Goal: Task Accomplishment & Management: Complete application form

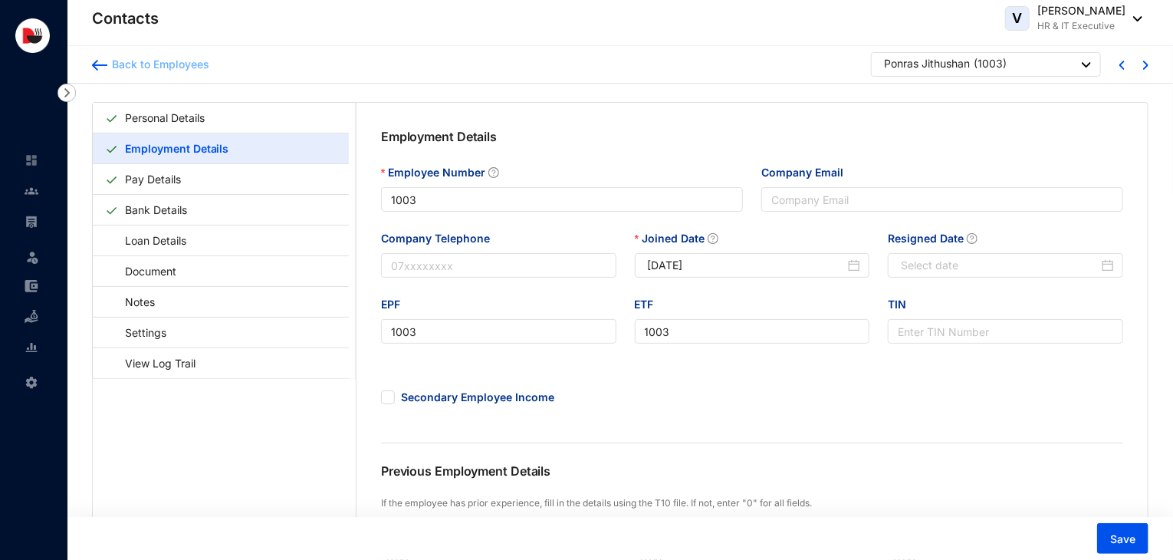
click at [144, 67] on div "Back to Employees" at bounding box center [158, 64] width 102 height 15
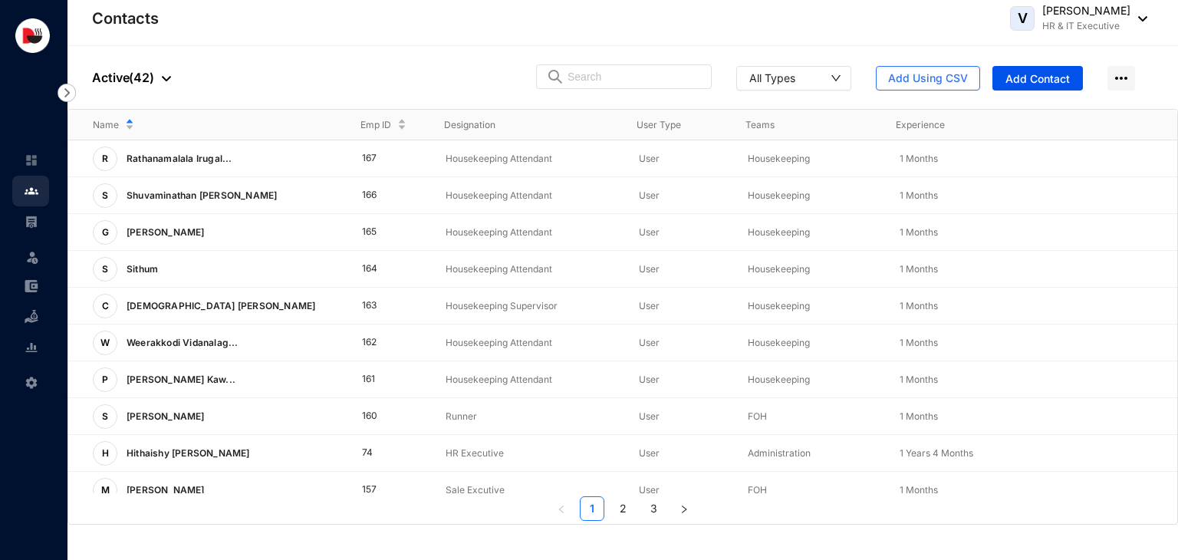
click at [154, 77] on div at bounding box center [162, 77] width 17 height 18
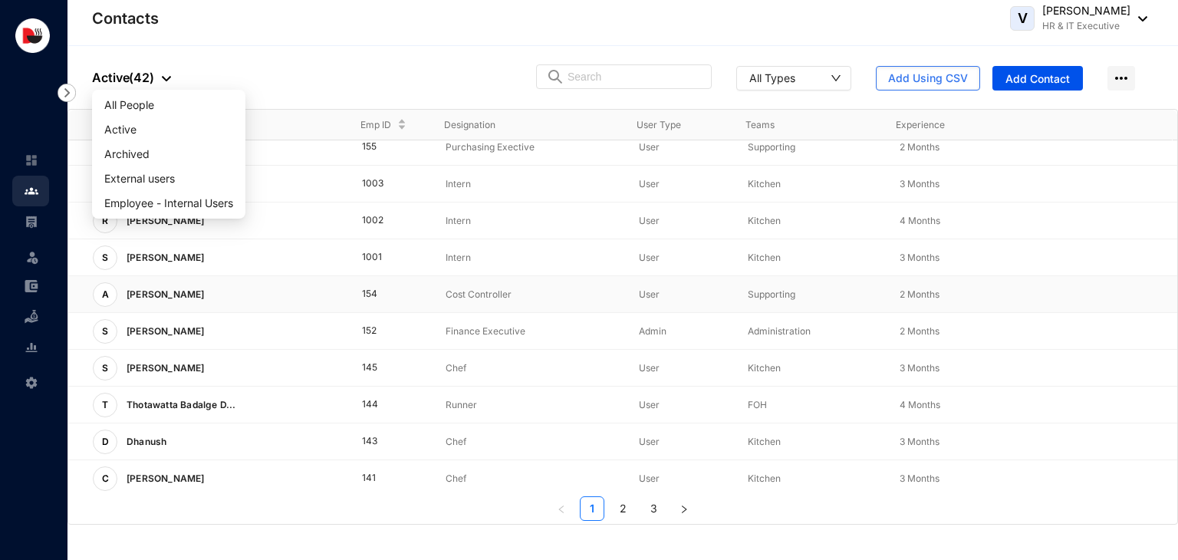
scroll to position [380, 0]
click at [396, 80] on div "People Active ( 42 ) All Types Add Using CSV Add Contact" at bounding box center [622, 77] width 1111 height 63
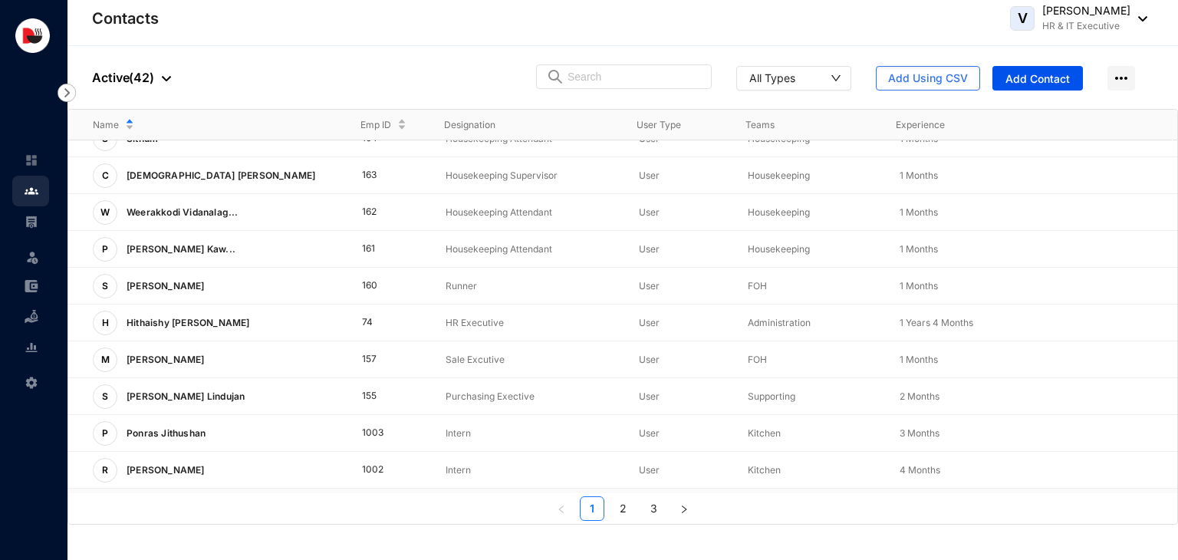
scroll to position [123, 0]
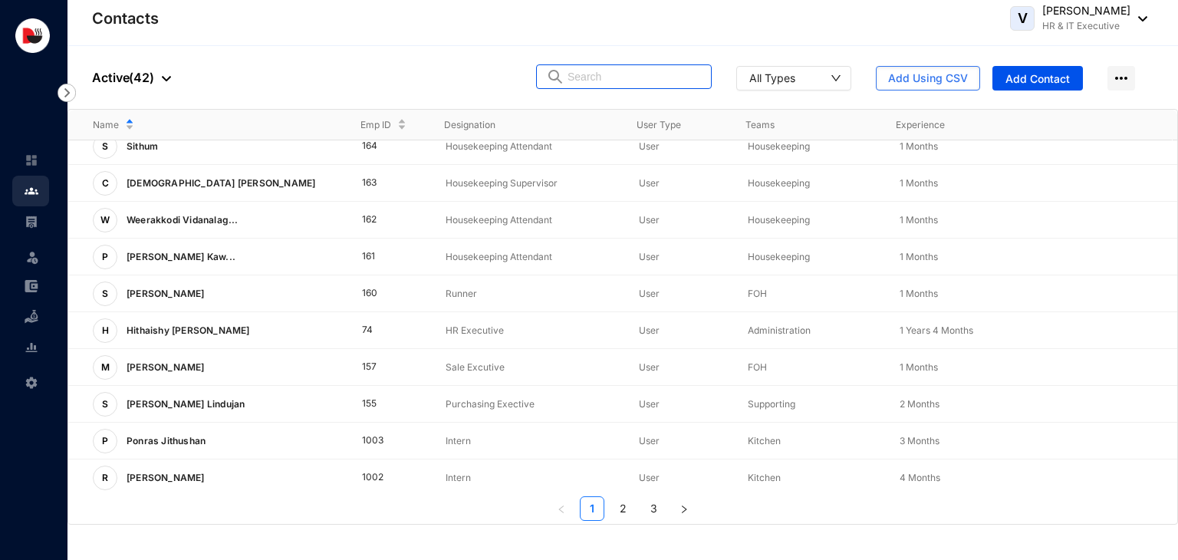
click at [603, 78] on input "text" at bounding box center [635, 76] width 134 height 23
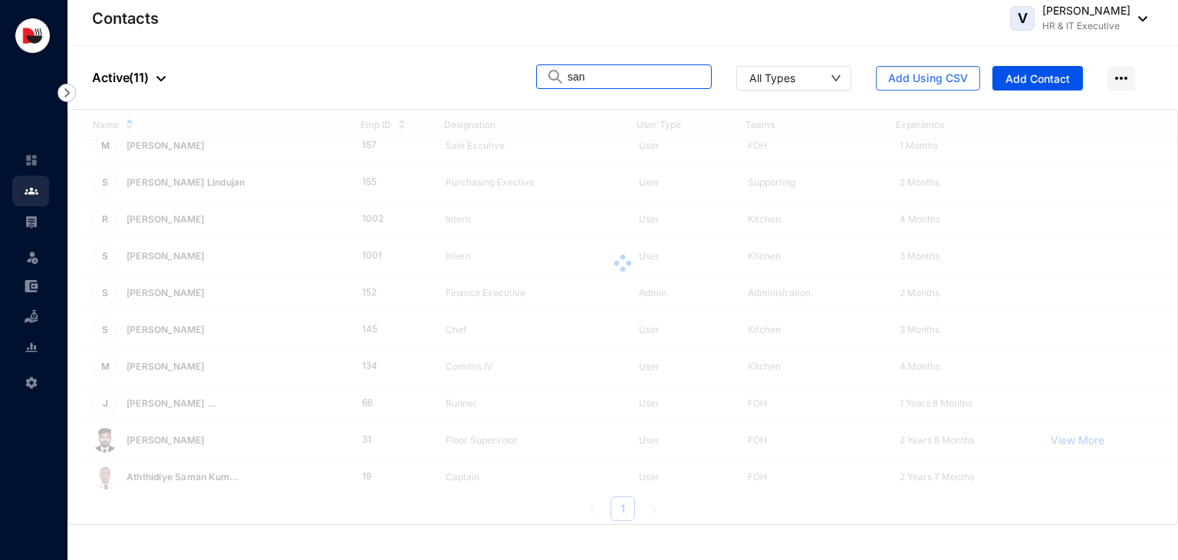
scroll to position [0, 0]
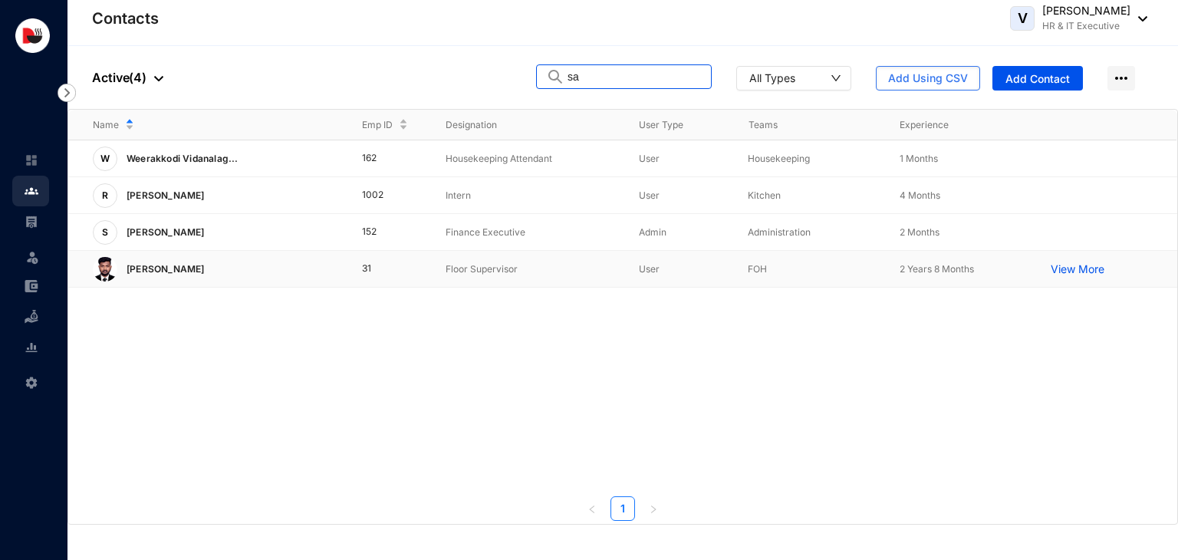
type input "s"
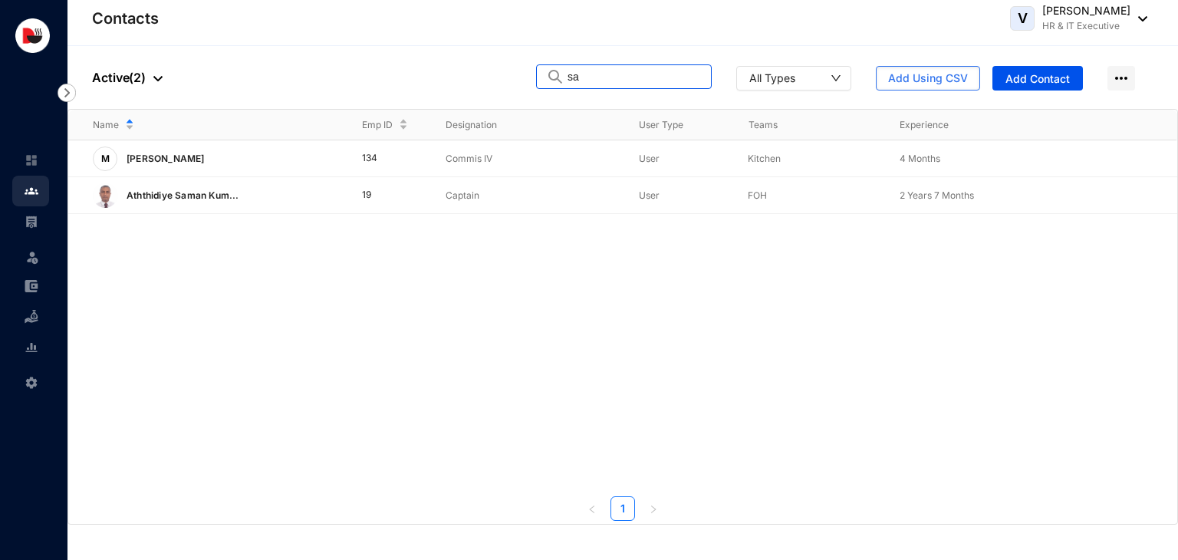
type input "s"
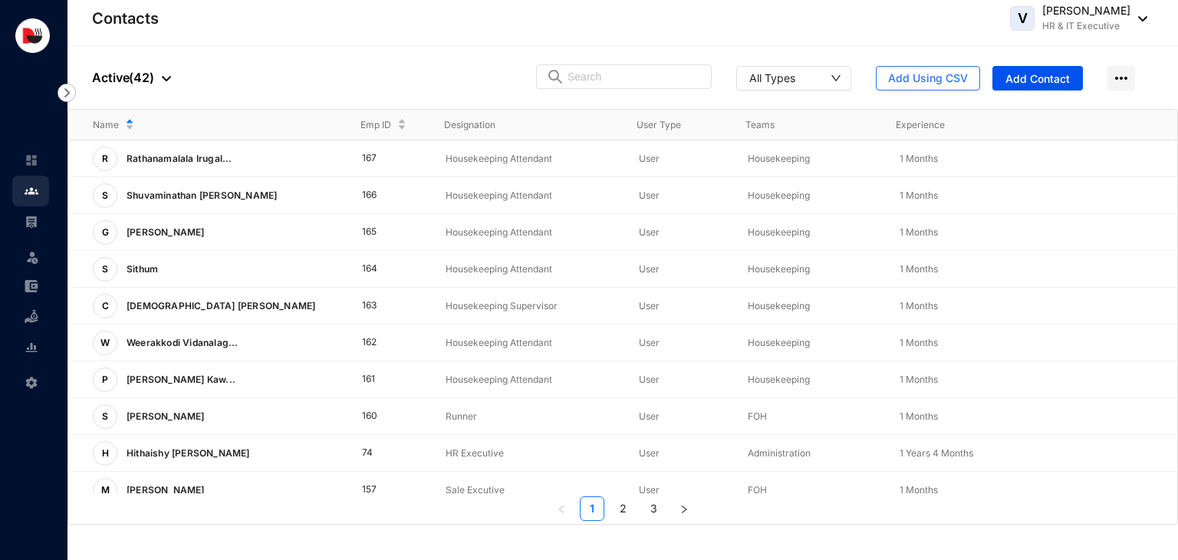
click at [169, 77] on img at bounding box center [166, 78] width 9 height 5
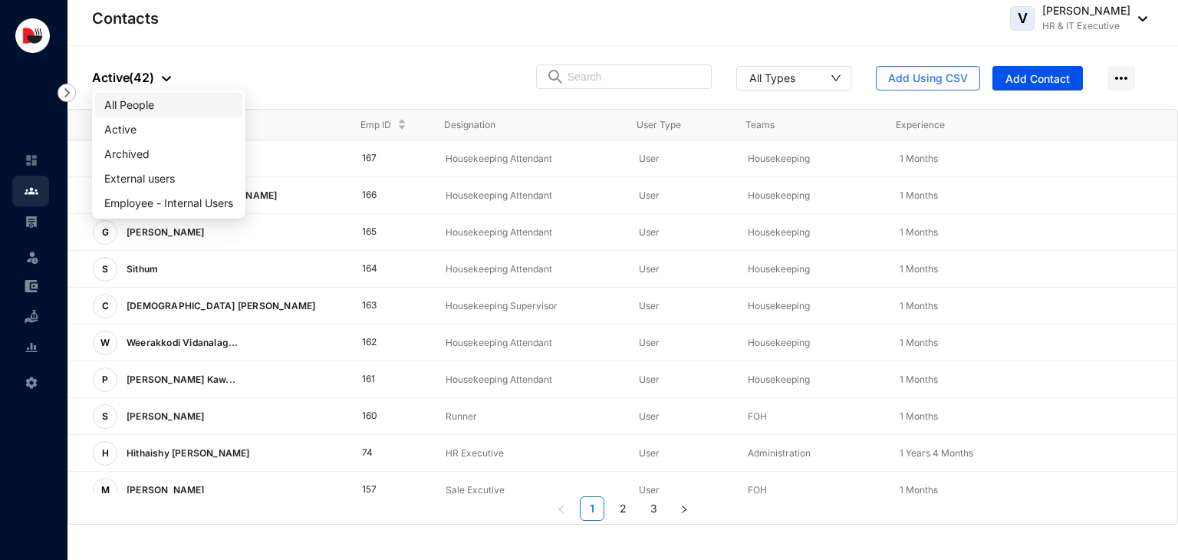
click at [151, 101] on span "All People" at bounding box center [168, 105] width 129 height 17
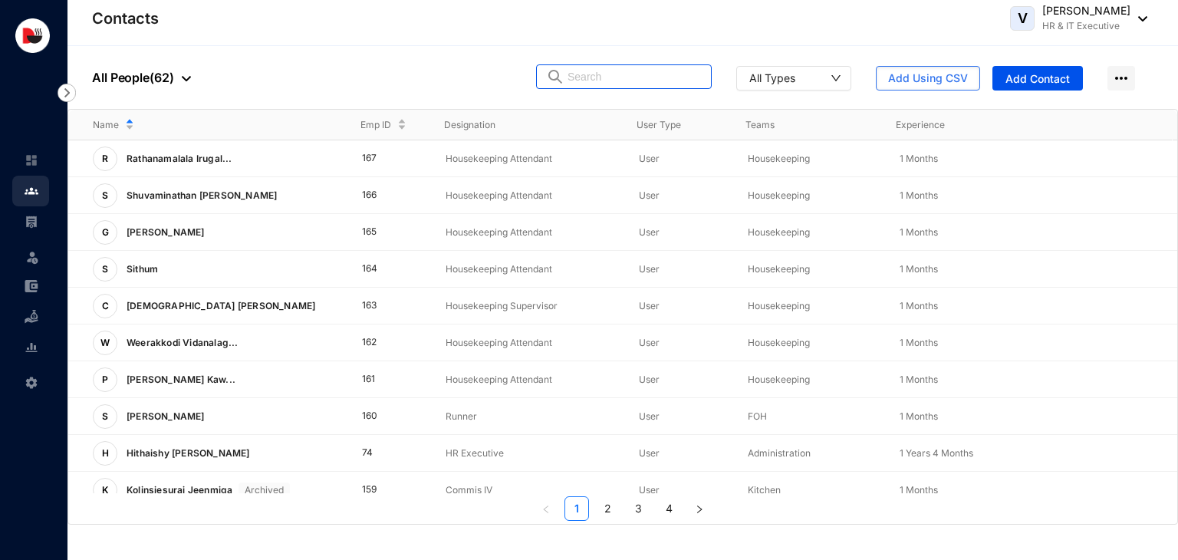
click at [601, 79] on input "text" at bounding box center [635, 76] width 134 height 23
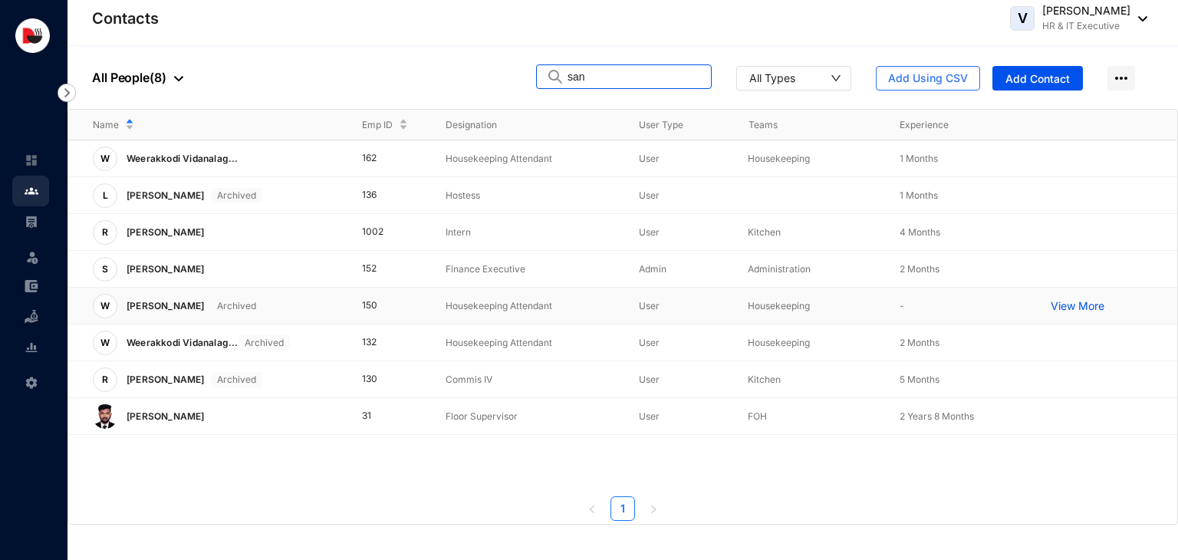
type input "san"
click at [350, 301] on td "150" at bounding box center [379, 306] width 84 height 37
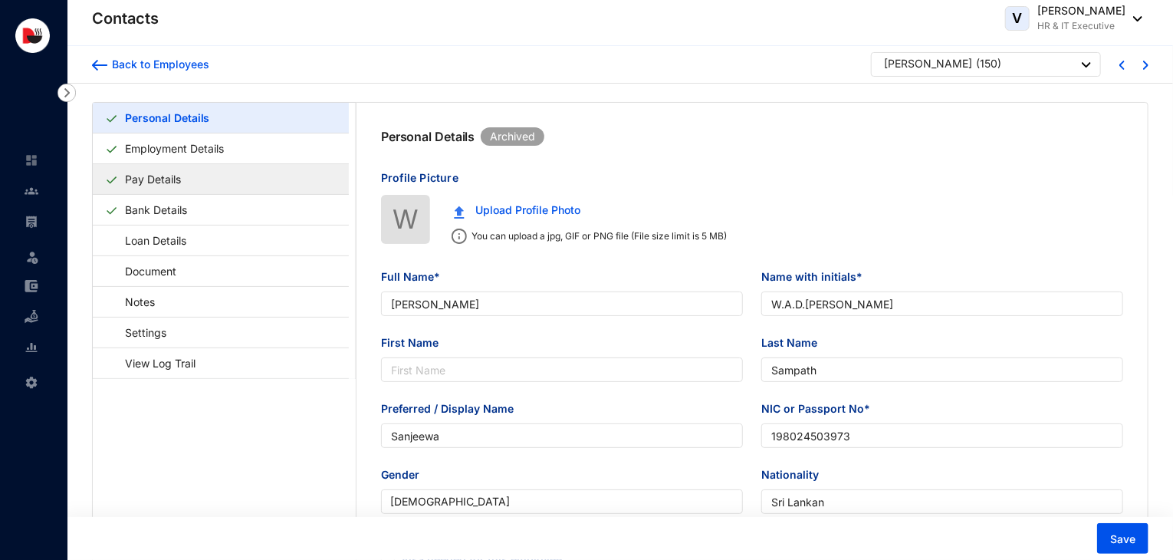
type input "[PERSON_NAME]"
type input "W.A.D.[PERSON_NAME]"
type input "Sampath"
type input "Sanjeewa"
type input "198024503973"
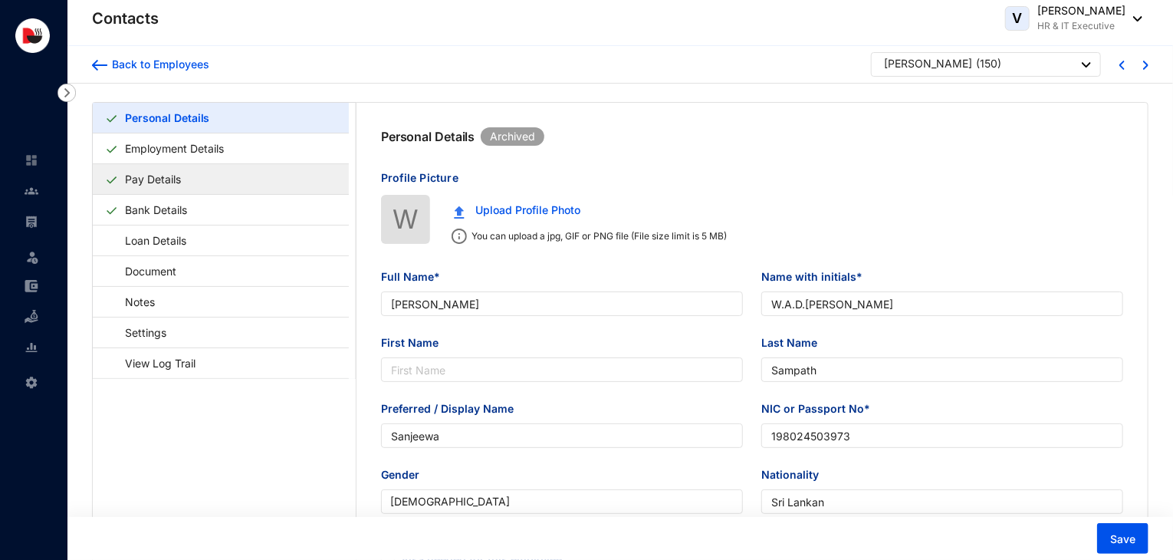
type input "Sri Lankan"
type input "700000000"
type input "[STREET_ADDRESS]."
type input "[DATE]"
click at [166, 183] on link "Pay Details" at bounding box center [153, 178] width 68 height 31
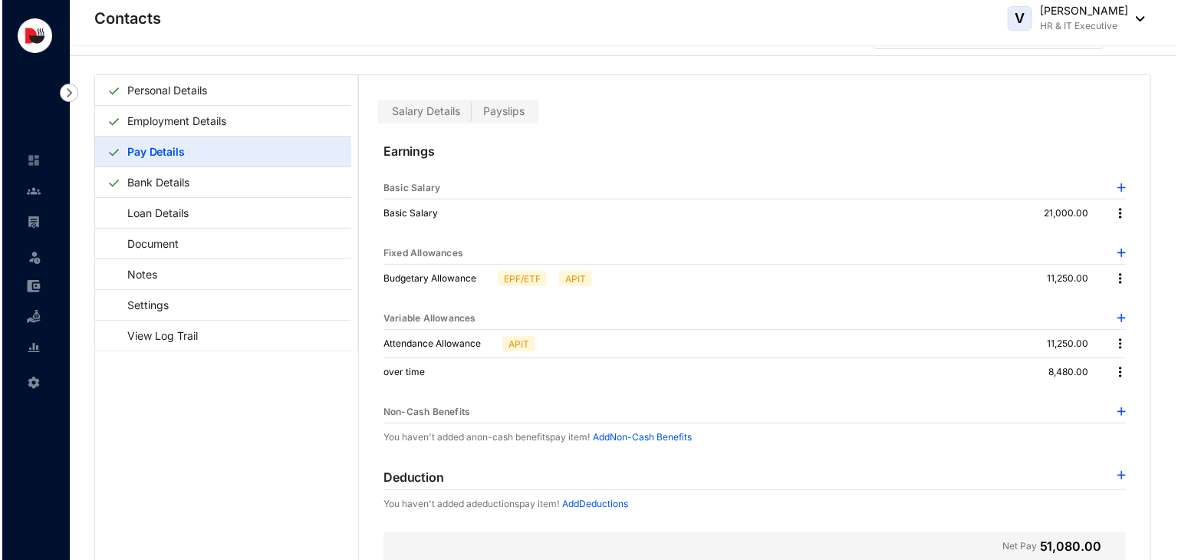
scroll to position [37, 0]
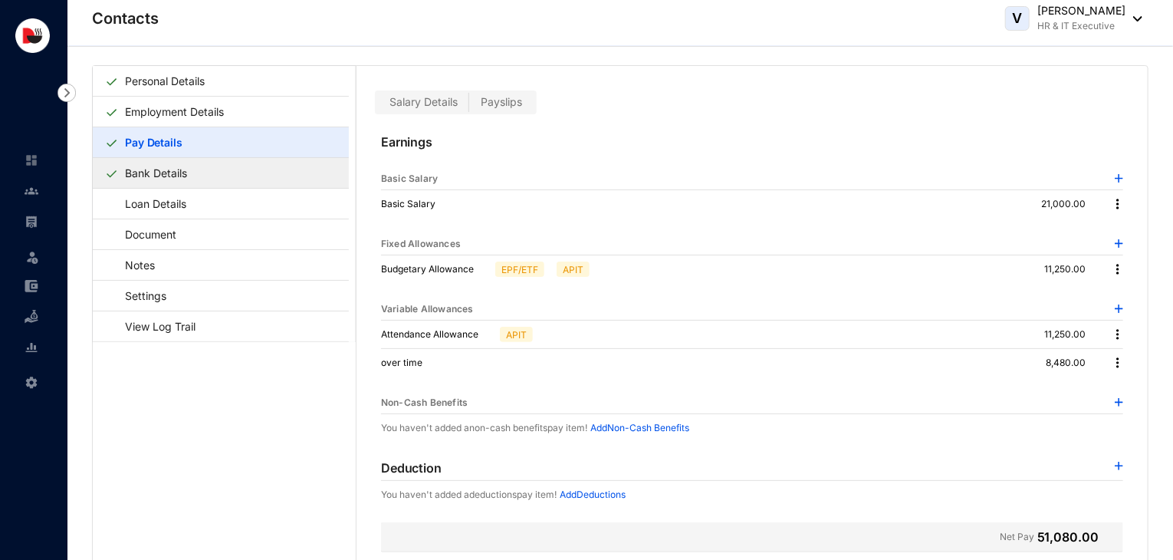
click at [193, 173] on link "Bank Details" at bounding box center [156, 172] width 74 height 31
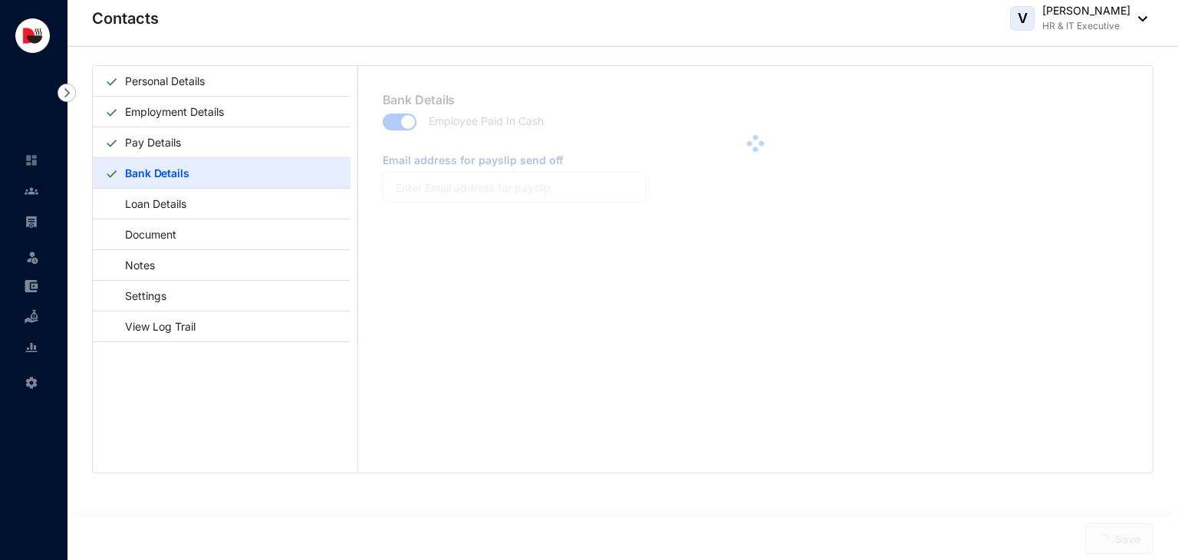
type input "[EMAIL_ADDRESS][DOMAIN_NAME]"
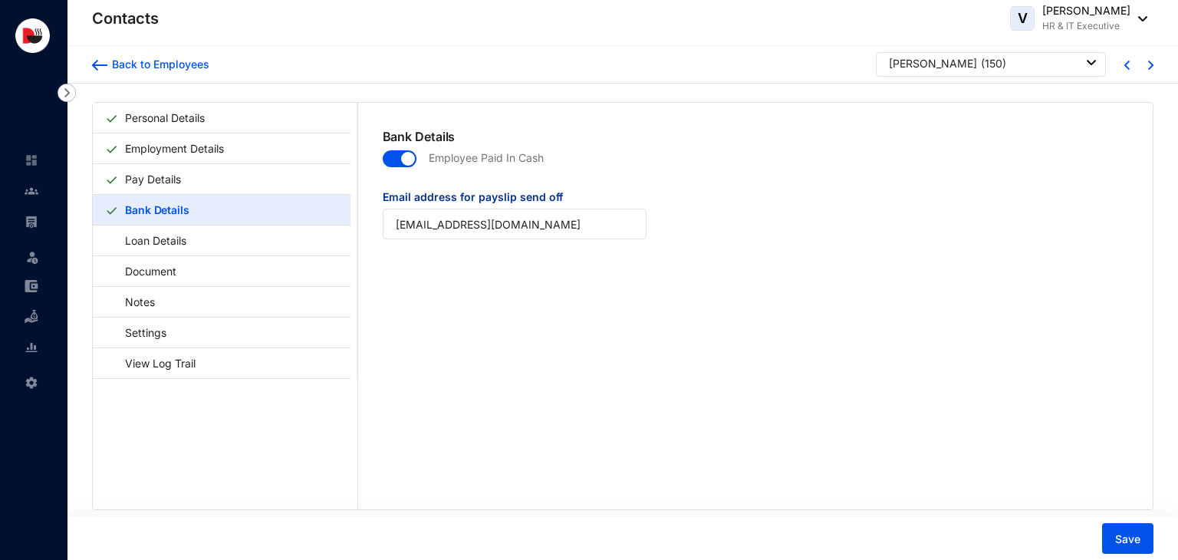
click at [388, 157] on span "button" at bounding box center [400, 158] width 34 height 17
